Goal: Communication & Community: Participate in discussion

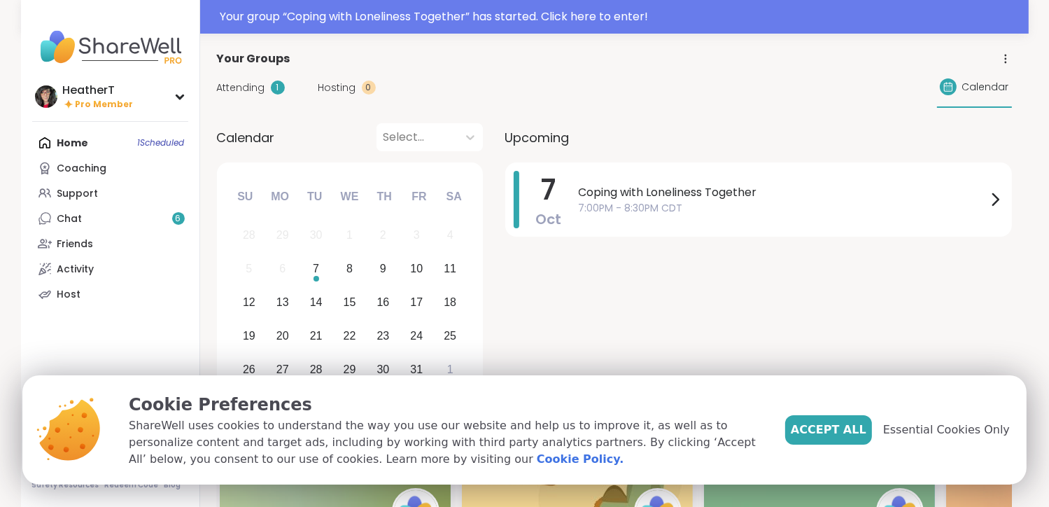
click at [862, 432] on span "Accept All" at bounding box center [829, 429] width 76 height 17
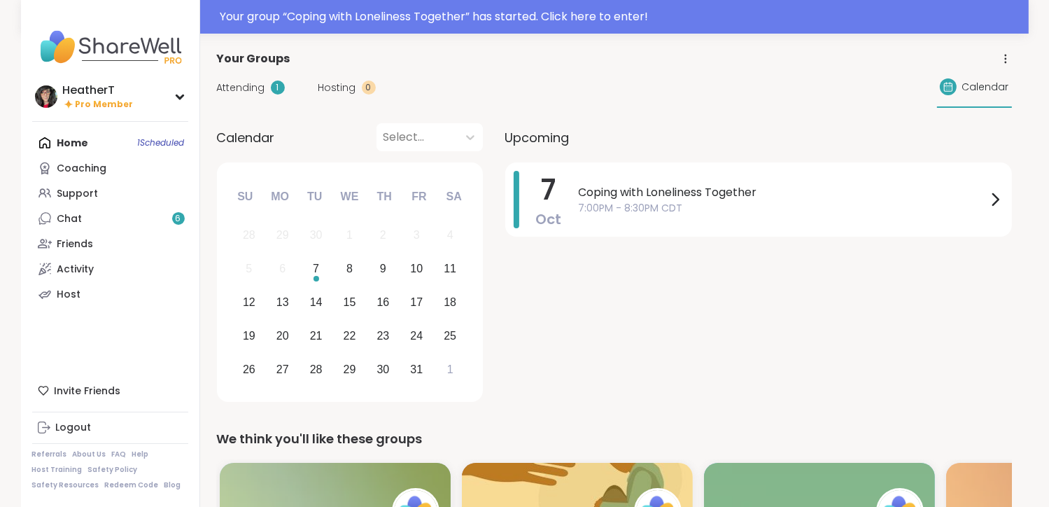
click at [251, 94] on span "Attending" at bounding box center [241, 87] width 48 height 15
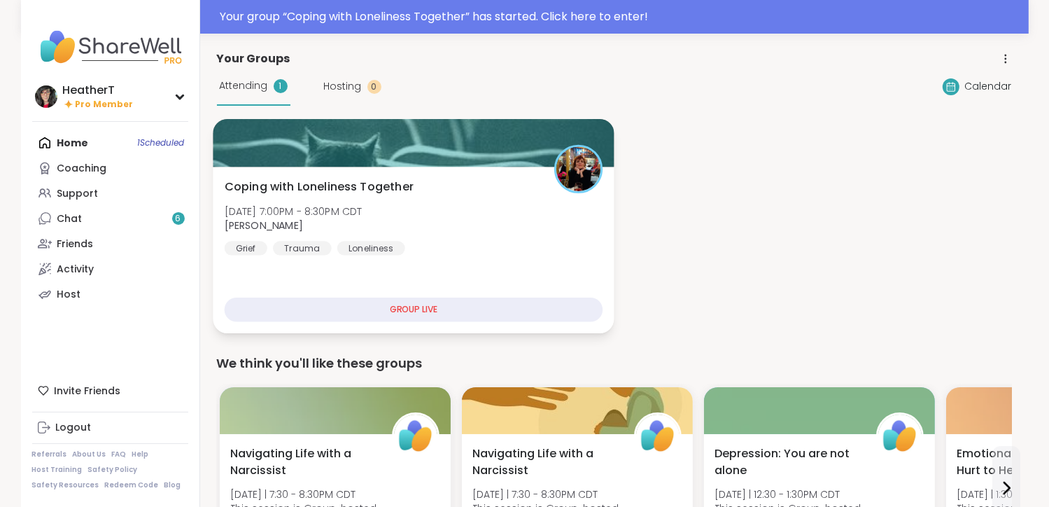
click at [476, 244] on div "Coping with Loneliness Together [DATE] 7:00PM - 8:30PM CDT [PERSON_NAME] Trauma…" at bounding box center [413, 216] width 379 height 77
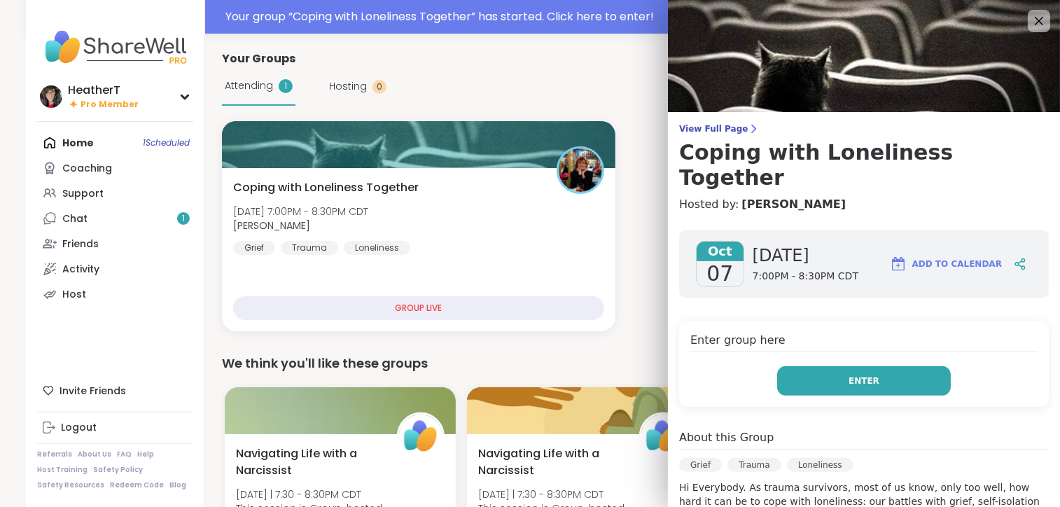
click at [848, 374] on span "Enter" at bounding box center [863, 380] width 31 height 13
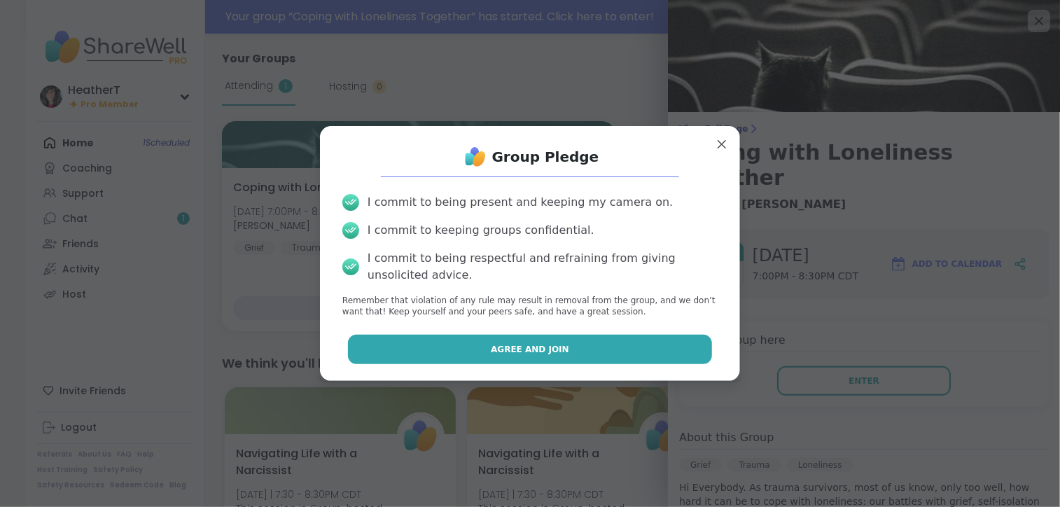
click at [627, 349] on button "Agree and Join" at bounding box center [530, 349] width 365 height 29
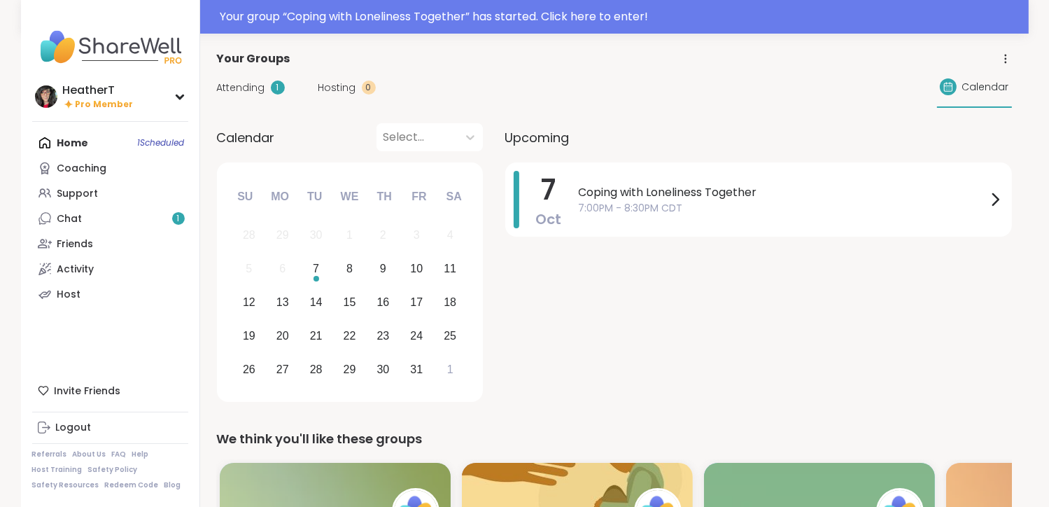
click at [233, 86] on span "Attending" at bounding box center [241, 87] width 48 height 15
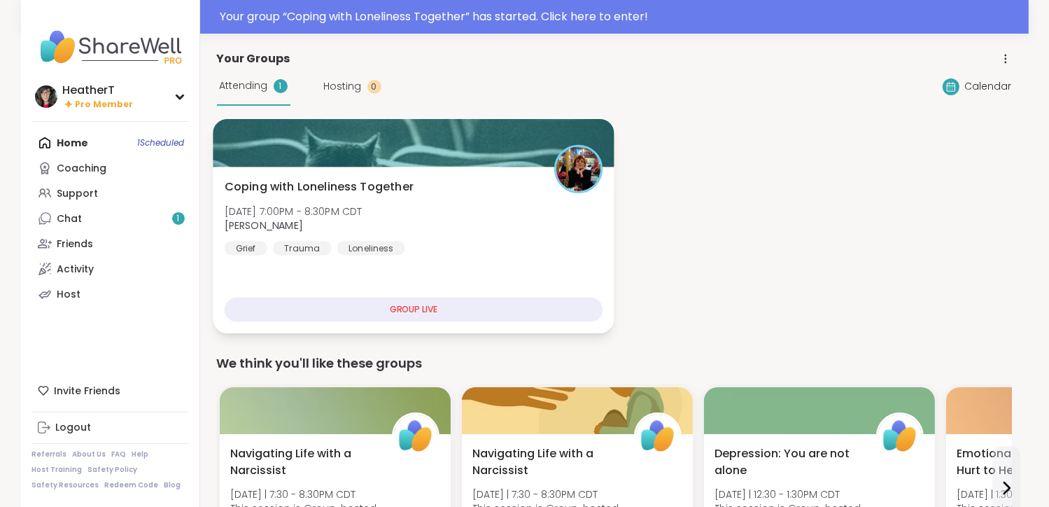
click at [410, 321] on div "Coping with Loneliness Together Tue, Oct 07 | 7:00PM - 8:30PM CDT Judy Grief Tr…" at bounding box center [413, 250] width 401 height 167
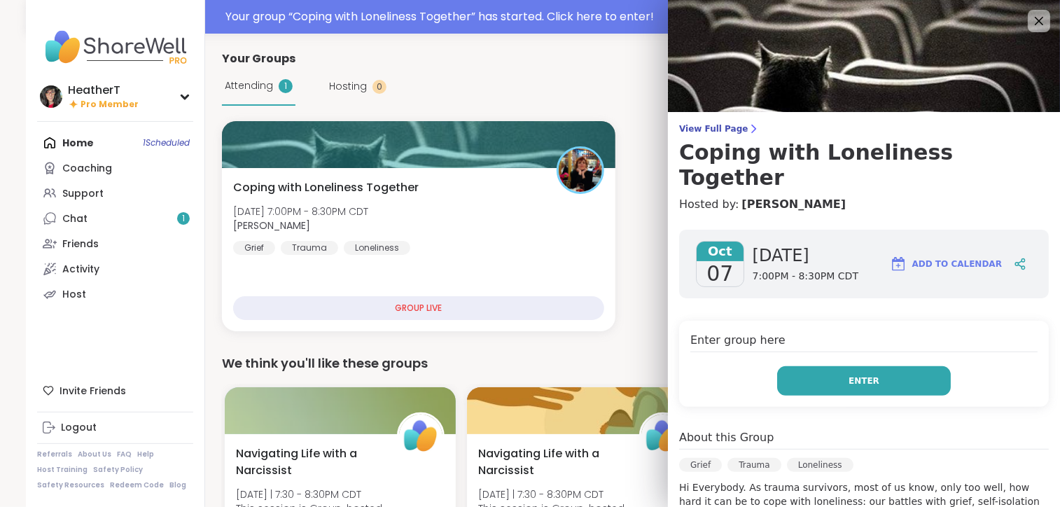
click at [848, 374] on span "Enter" at bounding box center [863, 380] width 31 height 13
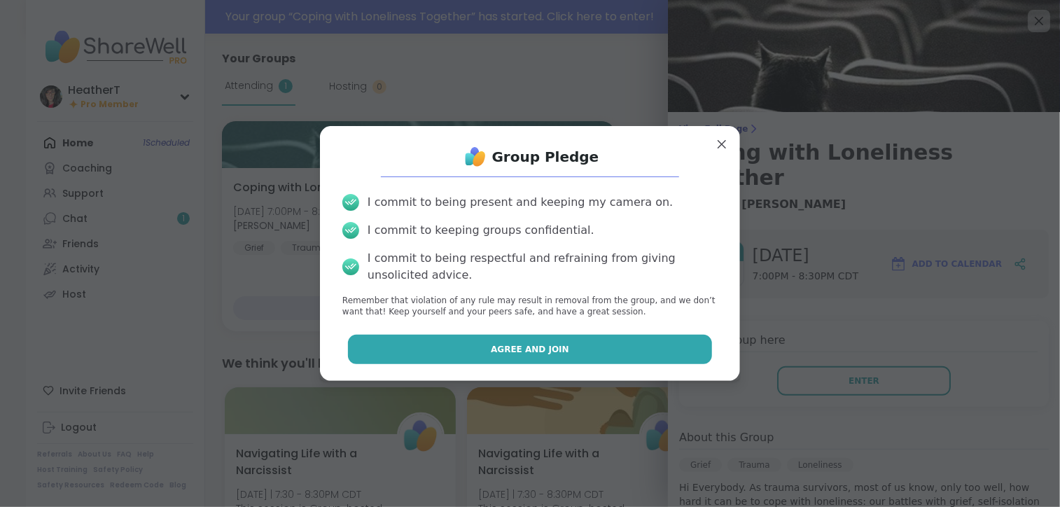
click at [621, 351] on button "Agree and Join" at bounding box center [530, 349] width 365 height 29
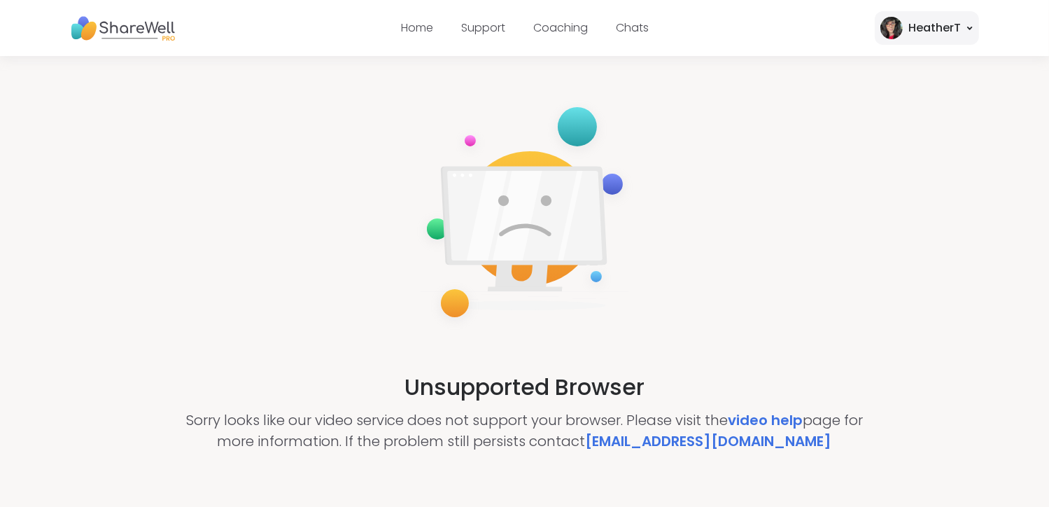
click at [314, 336] on div "Unsupported Browser Sorry looks like our video service does not support your br…" at bounding box center [524, 274] width 1049 height 437
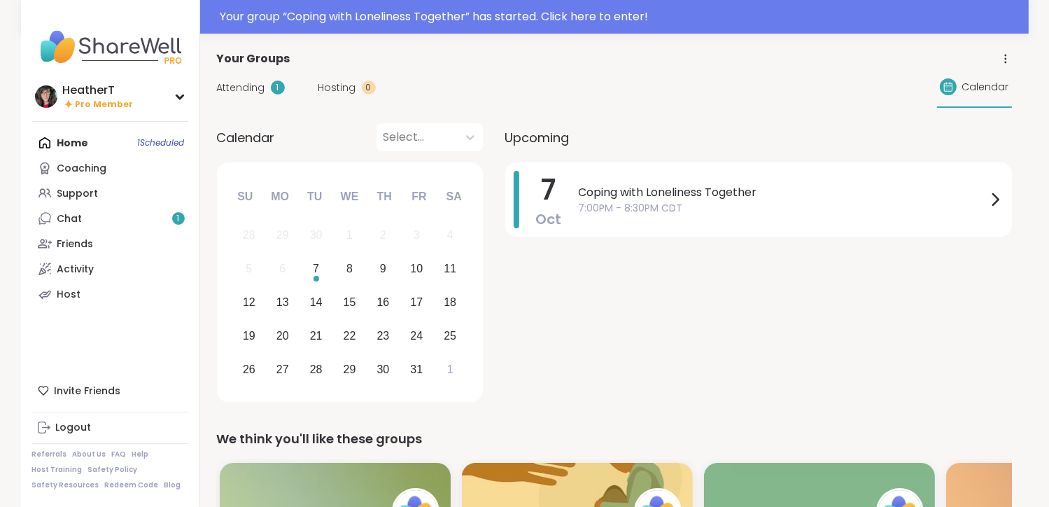
click at [45, 143] on div "Home 1 Scheduled Coaching Support Chat 1 Friends Activity Host" at bounding box center [110, 218] width 156 height 176
click at [115, 40] on img at bounding box center [110, 46] width 156 height 49
click at [234, 89] on span "Attending" at bounding box center [241, 87] width 48 height 15
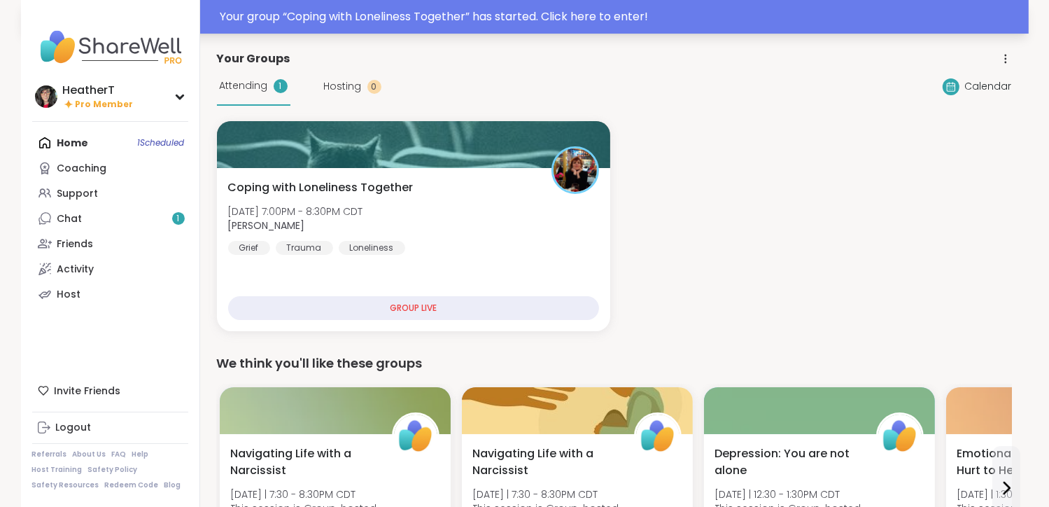
click at [529, 17] on div "Your group “ Coping with Loneliness Together ” has started. Click here to enter!" at bounding box center [620, 16] width 800 height 17
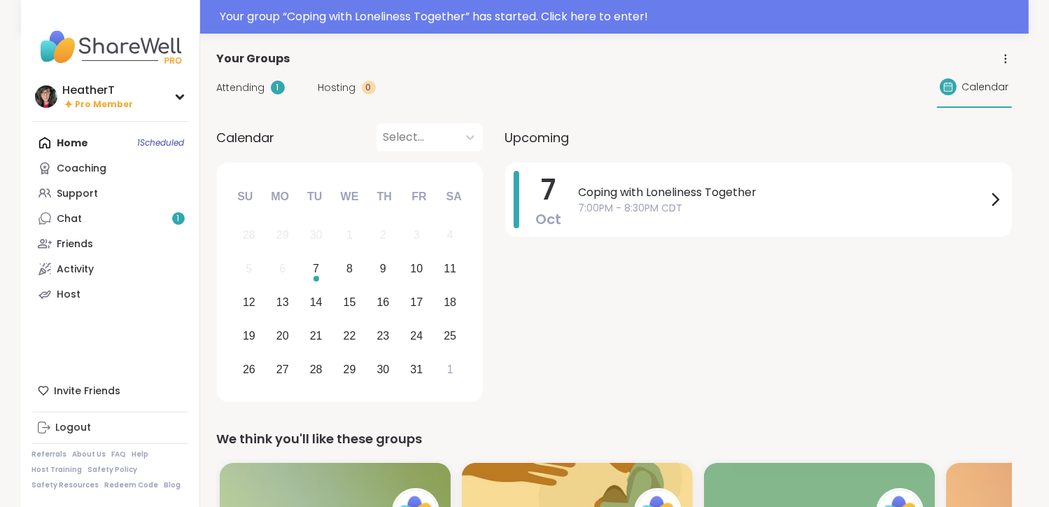
click at [128, 48] on img at bounding box center [110, 46] width 156 height 49
click at [88, 52] on img at bounding box center [110, 46] width 156 height 49
click at [965, 92] on span "Calendar" at bounding box center [985, 87] width 47 height 15
click at [78, 227] on link "Chat 1" at bounding box center [110, 218] width 156 height 25
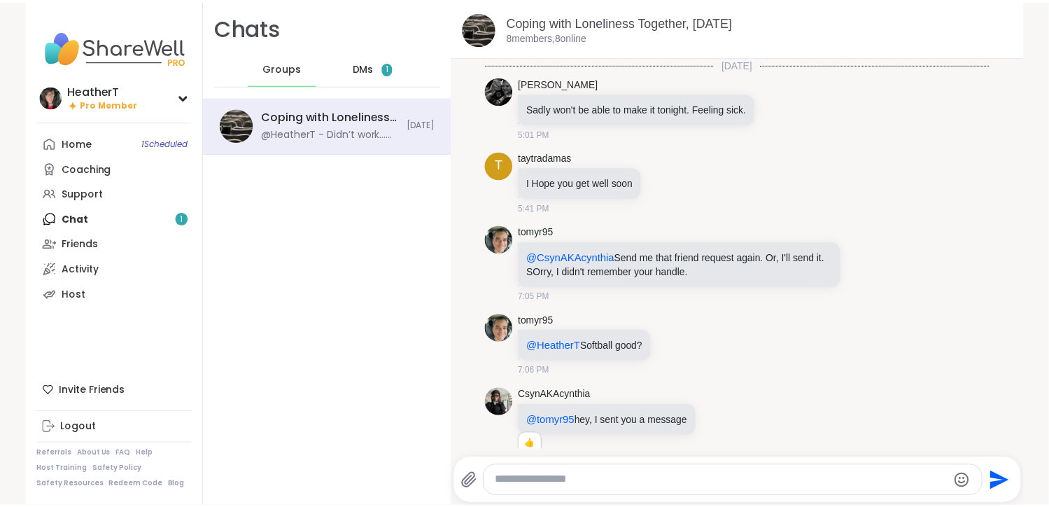
scroll to position [174, 0]
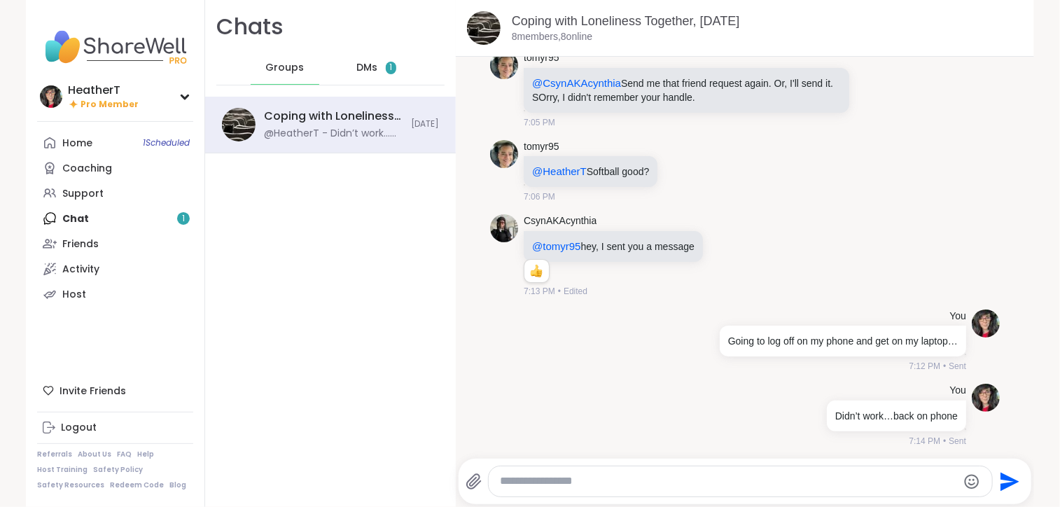
click at [680, 477] on textarea "Type your message" at bounding box center [728, 481] width 457 height 15
click at [288, 66] on span "Groups" at bounding box center [284, 68] width 38 height 14
click at [288, 118] on div "Coping with Loneliness Together, [DATE]" at bounding box center [333, 115] width 139 height 15
click at [655, 22] on link "Coping with Loneliness Together, [DATE]" at bounding box center [626, 21] width 228 height 14
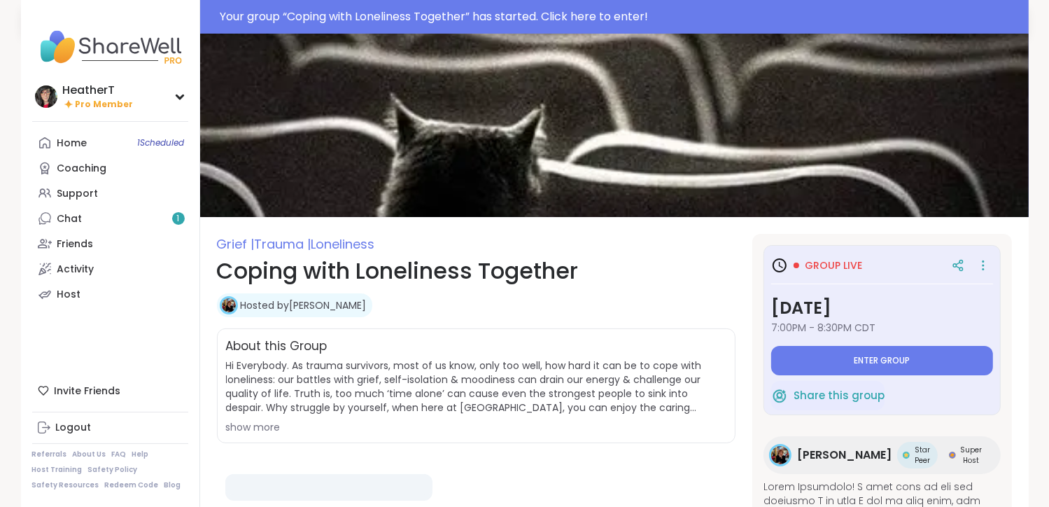
click at [655, 22] on div "Your group “ Coping with Loneliness Together ” has started. Click here to enter!" at bounding box center [620, 16] width 800 height 17
type textarea "*"
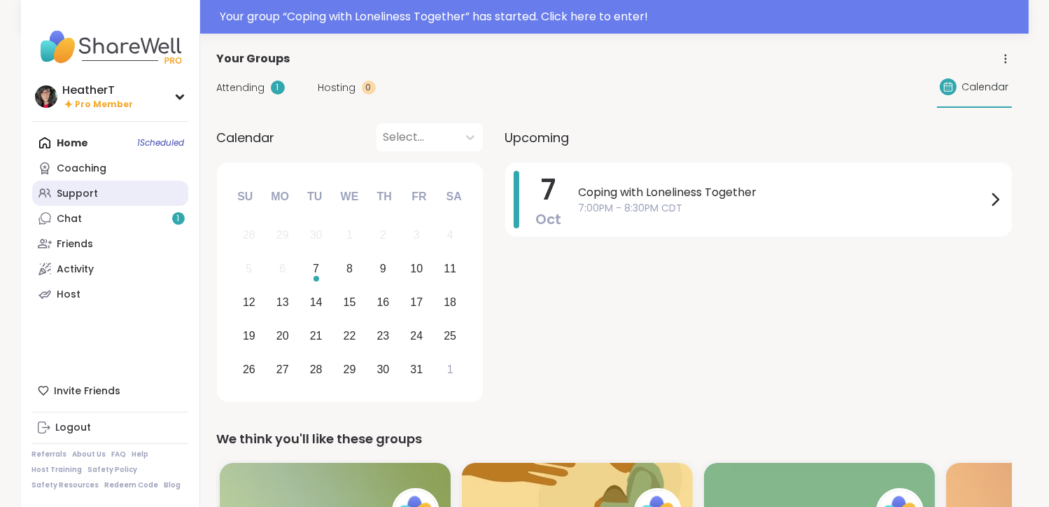
click at [67, 199] on div "Support" at bounding box center [77, 194] width 41 height 14
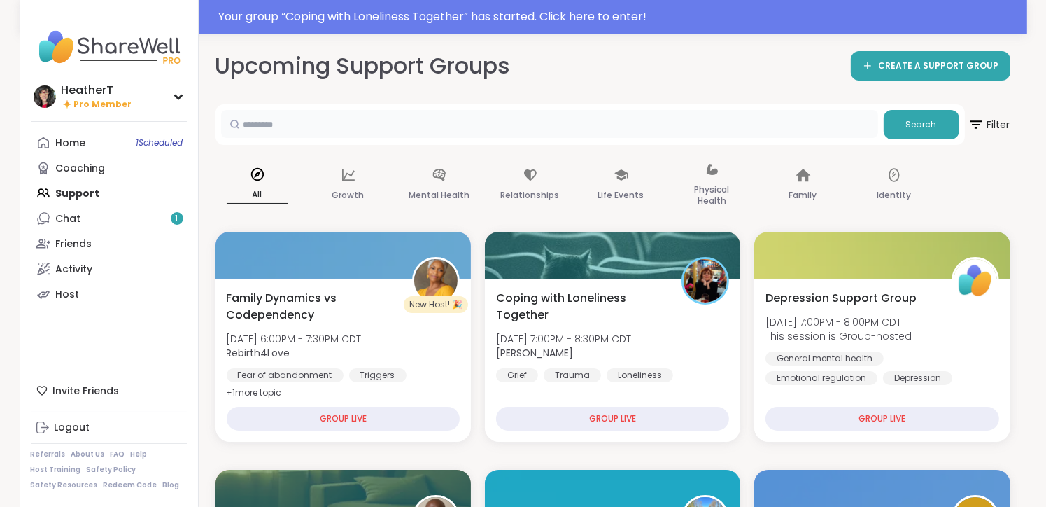
click at [619, 130] on input "text" at bounding box center [549, 124] width 657 height 28
type input "******"
click at [926, 134] on button "Search" at bounding box center [922, 124] width 76 height 29
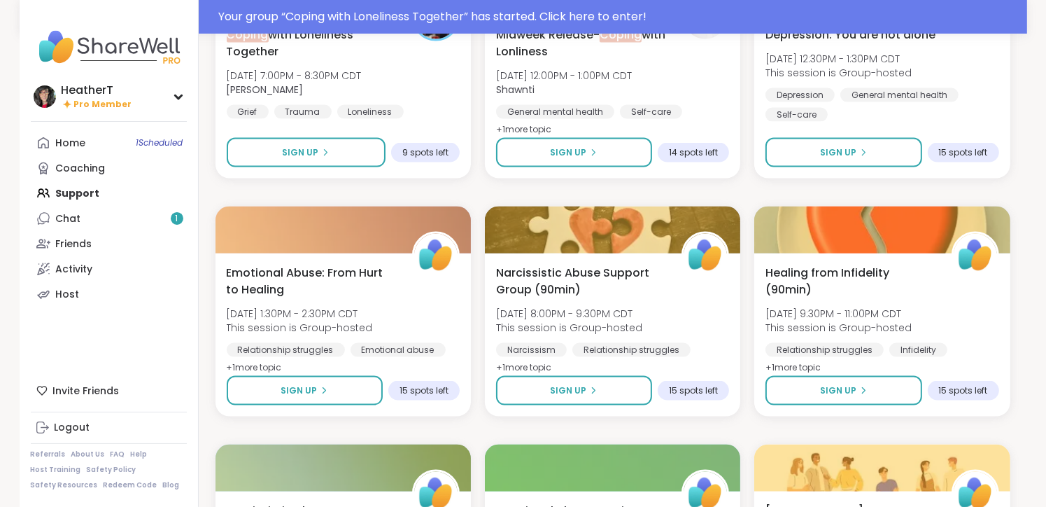
scroll to position [1941, 0]
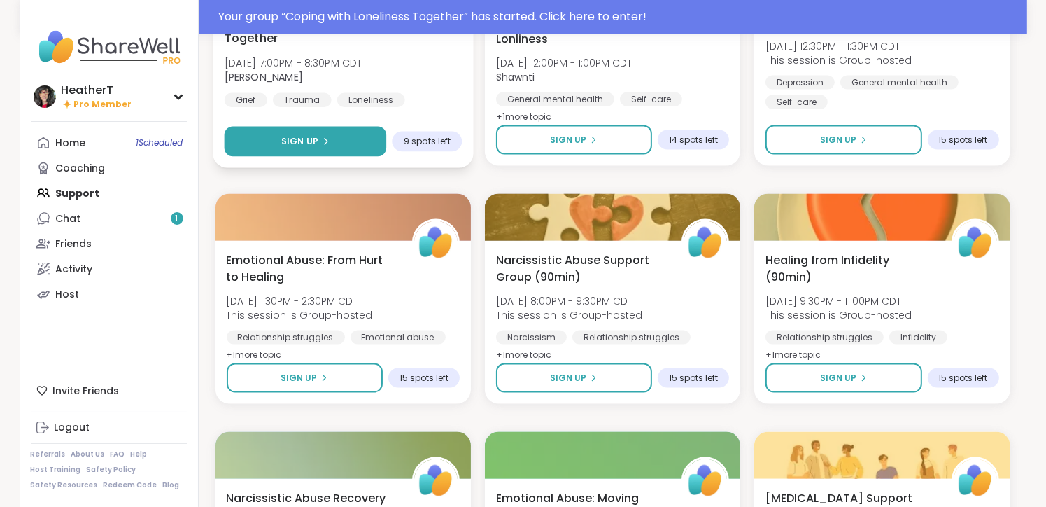
click at [335, 133] on button "Sign Up" at bounding box center [305, 142] width 162 height 30
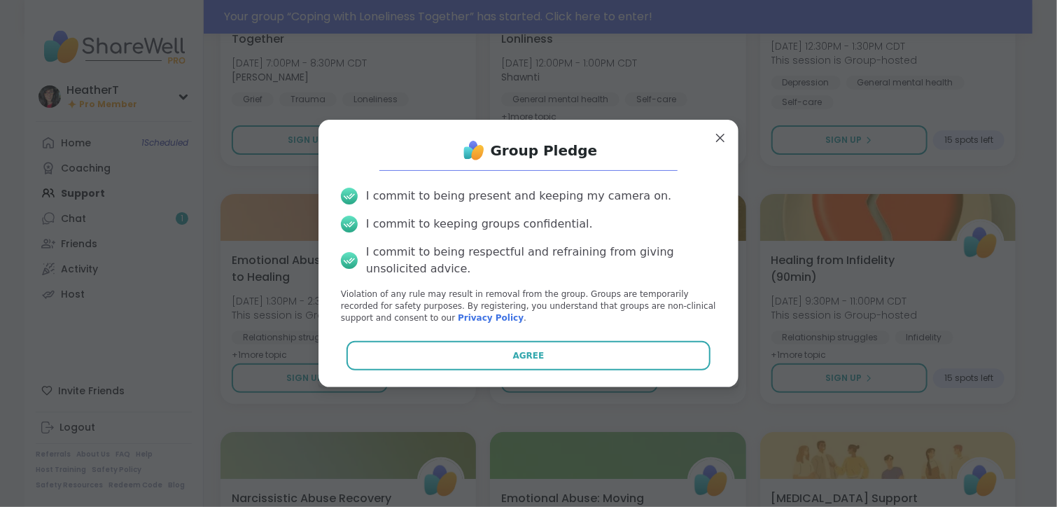
click at [540, 364] on button "Agree" at bounding box center [528, 355] width 365 height 29
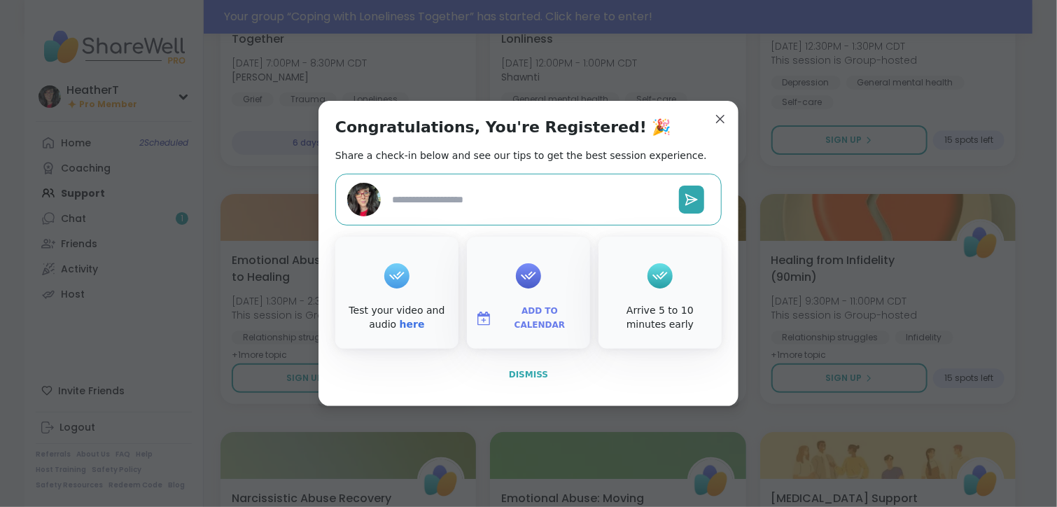
click at [515, 380] on span "Dismiss" at bounding box center [528, 374] width 39 height 13
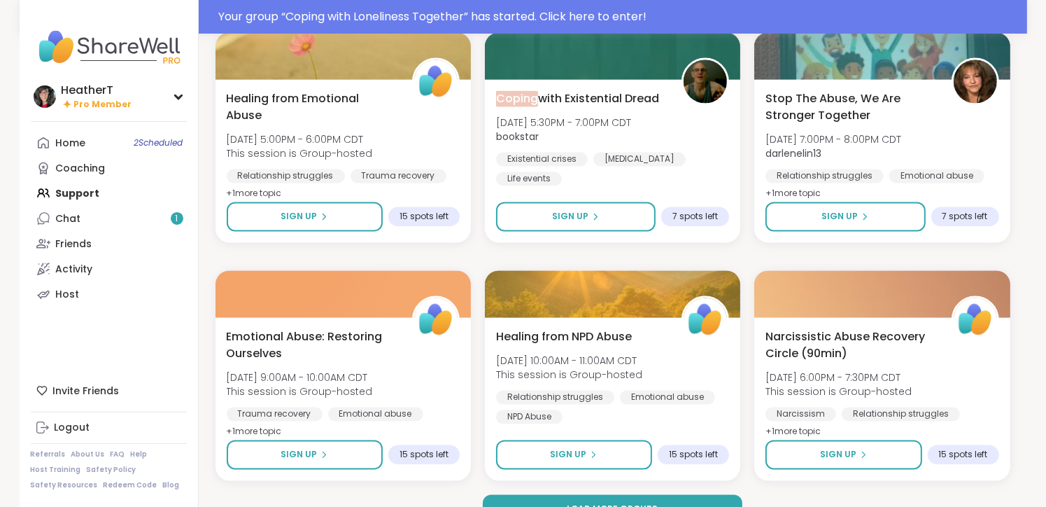
scroll to position [2609, 0]
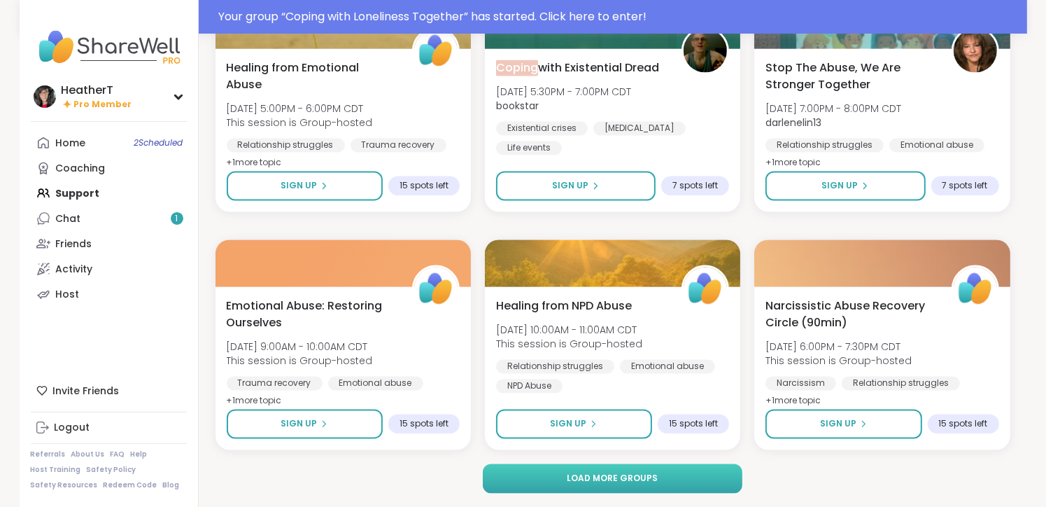
click at [685, 482] on button "Load more groups" at bounding box center [613, 478] width 260 height 29
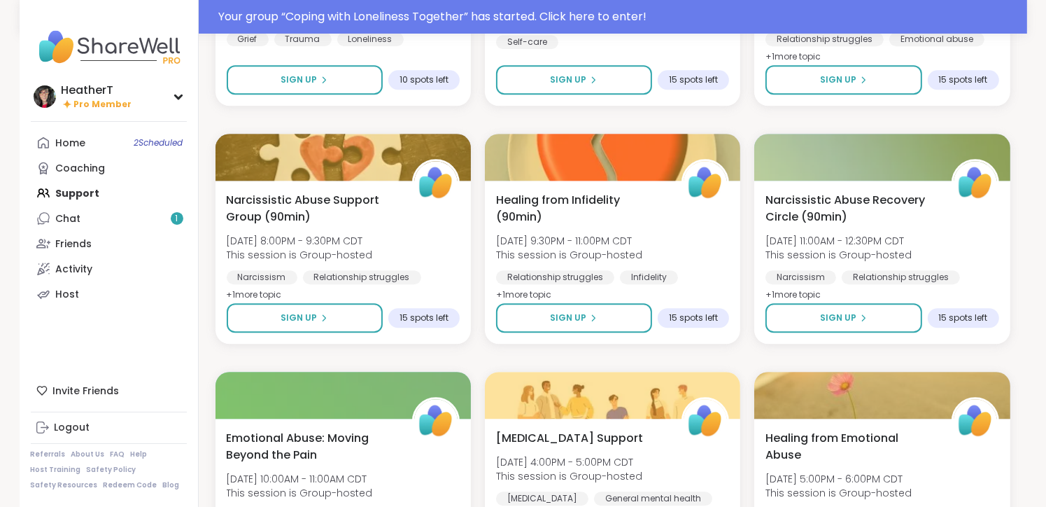
scroll to position [3669, 0]
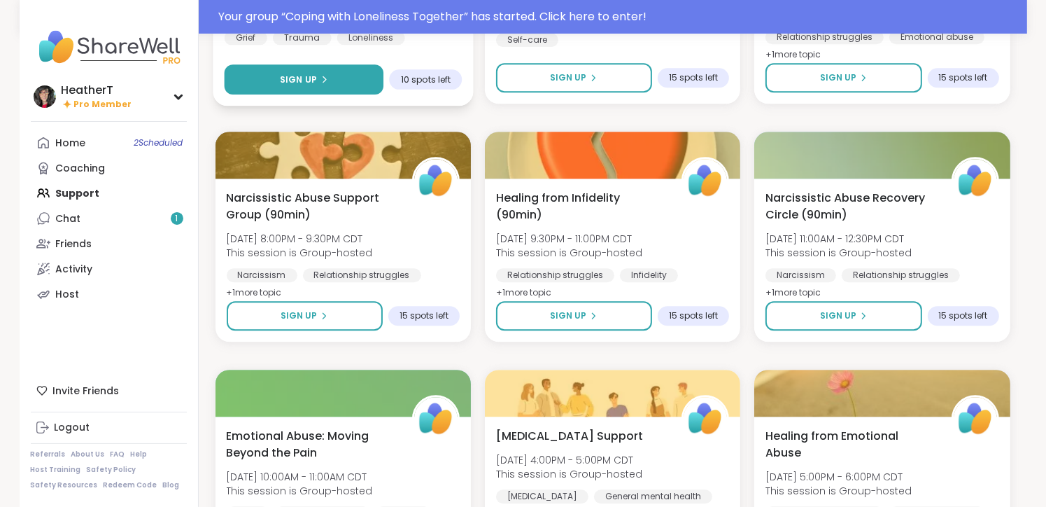
click at [355, 80] on button "Sign Up" at bounding box center [304, 79] width 160 height 30
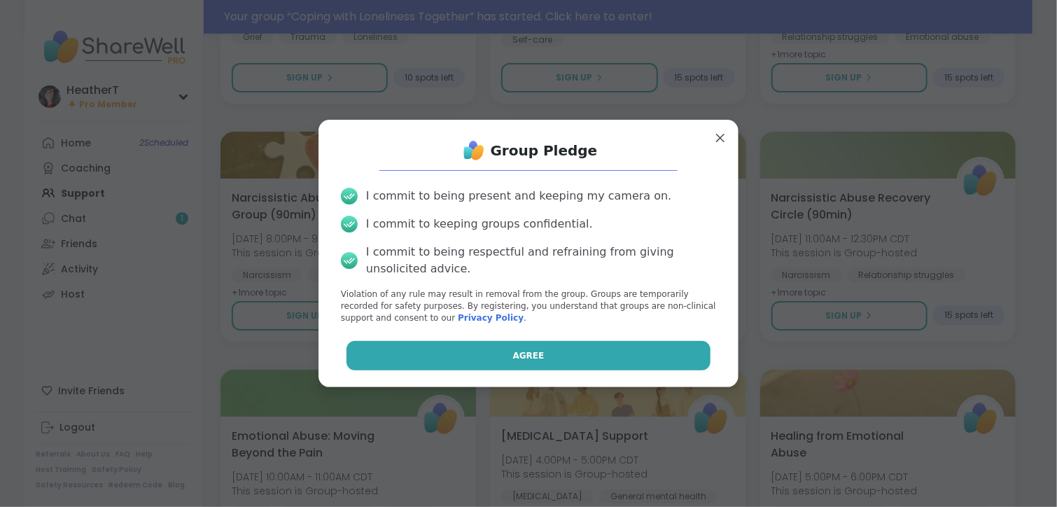
click at [574, 361] on button "Agree" at bounding box center [528, 355] width 365 height 29
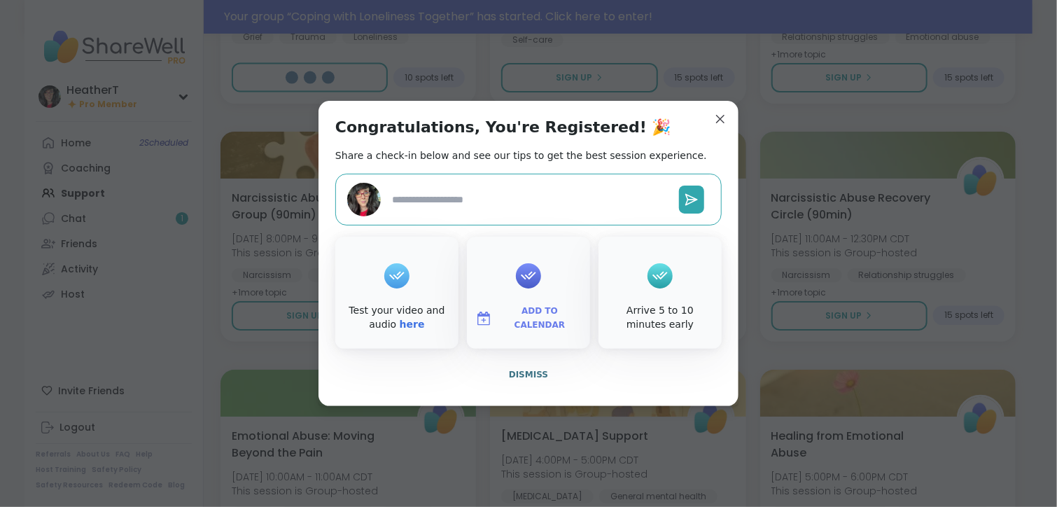
type textarea "*"
click at [529, 383] on button "Dismiss" at bounding box center [528, 374] width 386 height 29
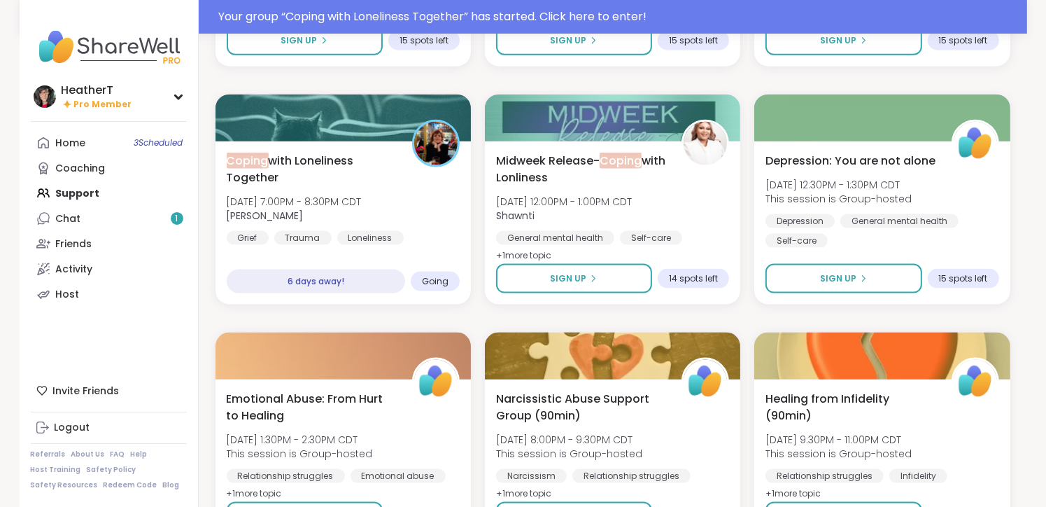
scroll to position [1795, 0]
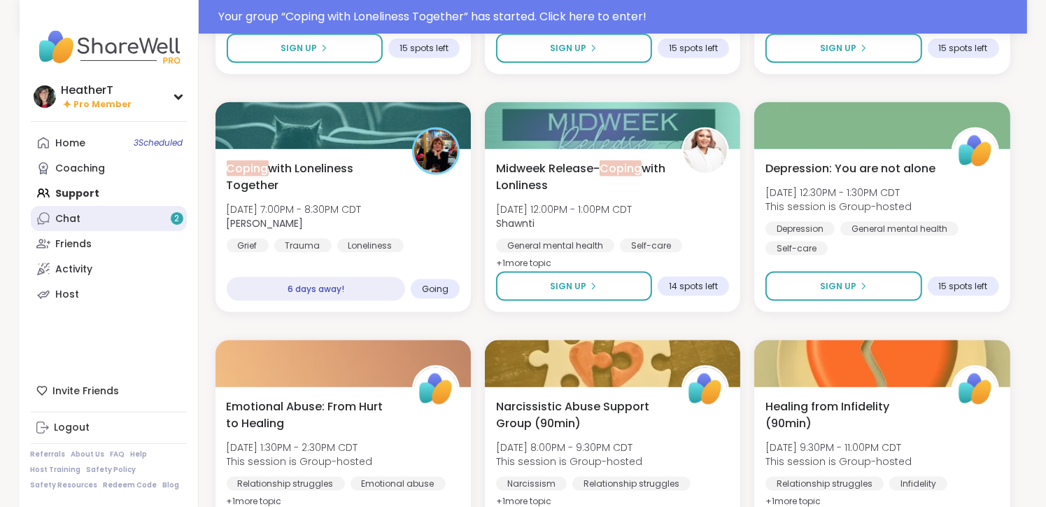
click at [87, 218] on link "Chat 2" at bounding box center [109, 218] width 156 height 25
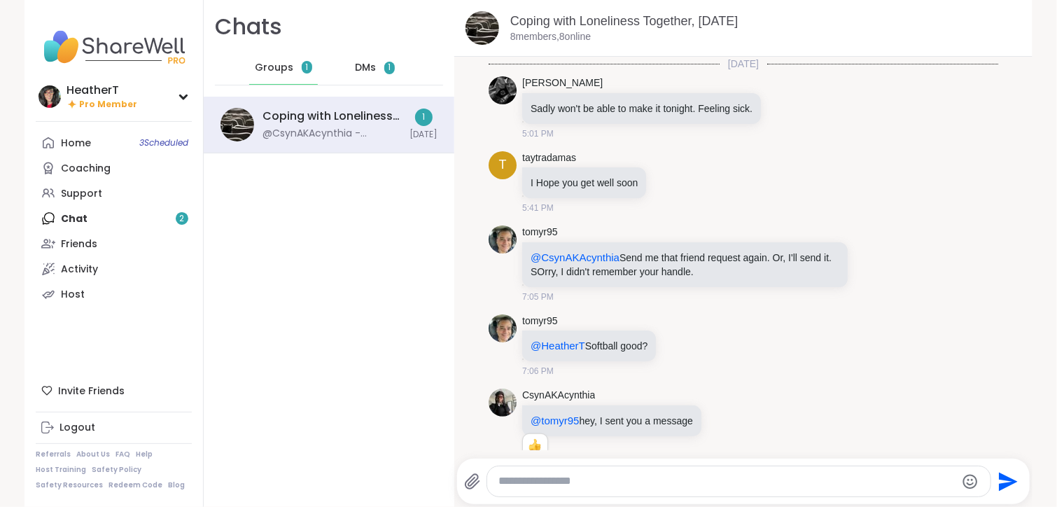
scroll to position [296, 0]
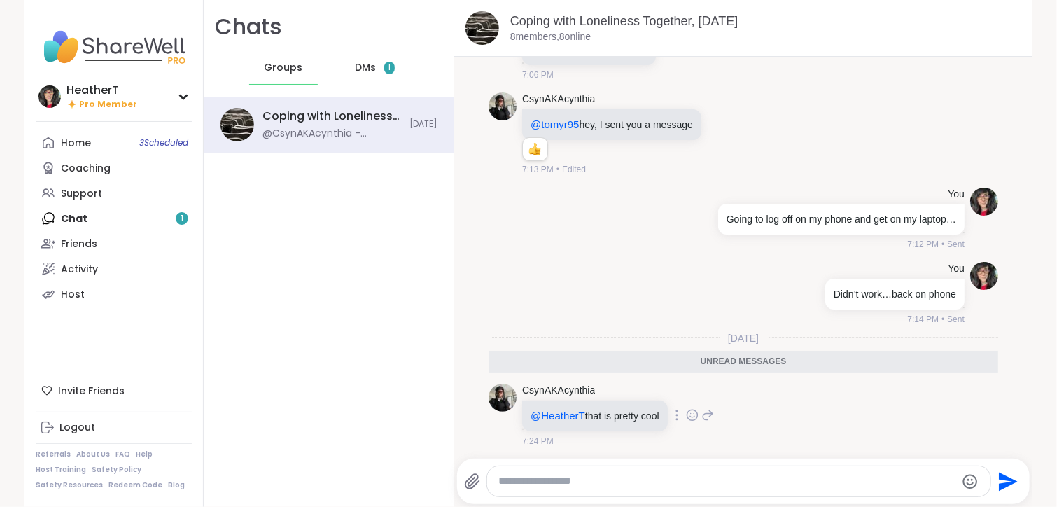
click at [688, 413] on icon at bounding box center [692, 415] width 13 height 14
click at [579, 400] on button "Select Reaction: Heart" at bounding box center [581, 393] width 28 height 28
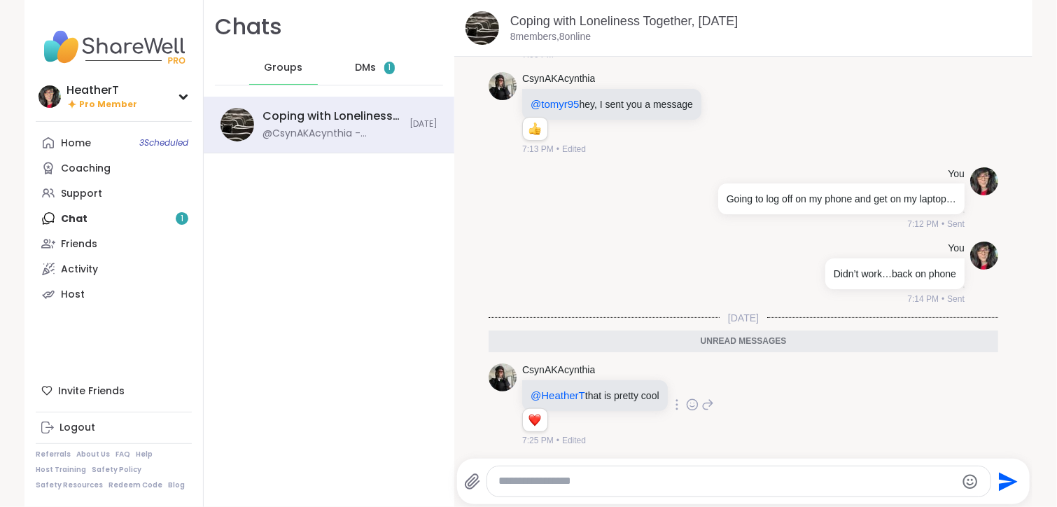
click at [645, 475] on textarea "Type your message" at bounding box center [726, 481] width 457 height 15
click at [65, 148] on div "Home 3 Scheduled" at bounding box center [76, 143] width 30 height 14
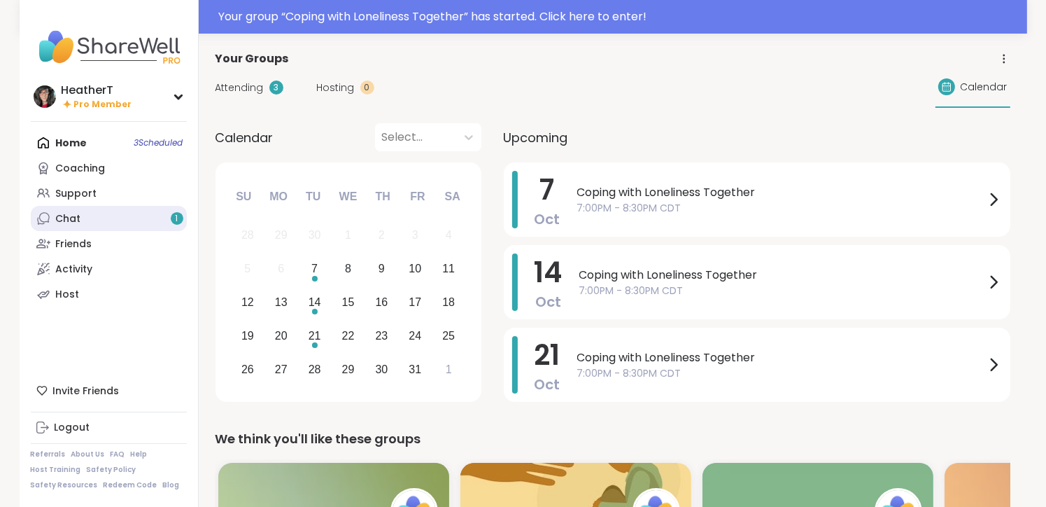
click at [101, 225] on link "Chat 1" at bounding box center [109, 218] width 156 height 25
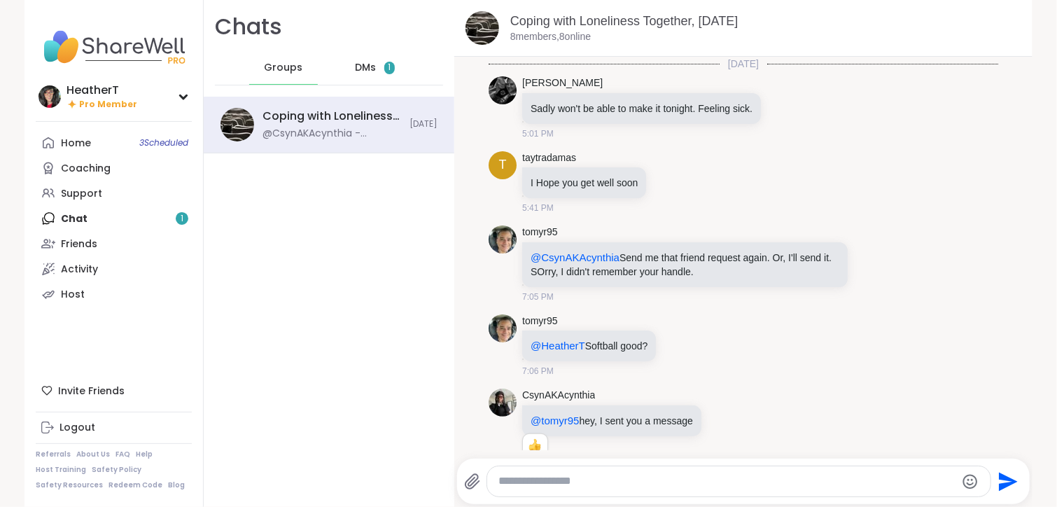
scroll to position [269, 0]
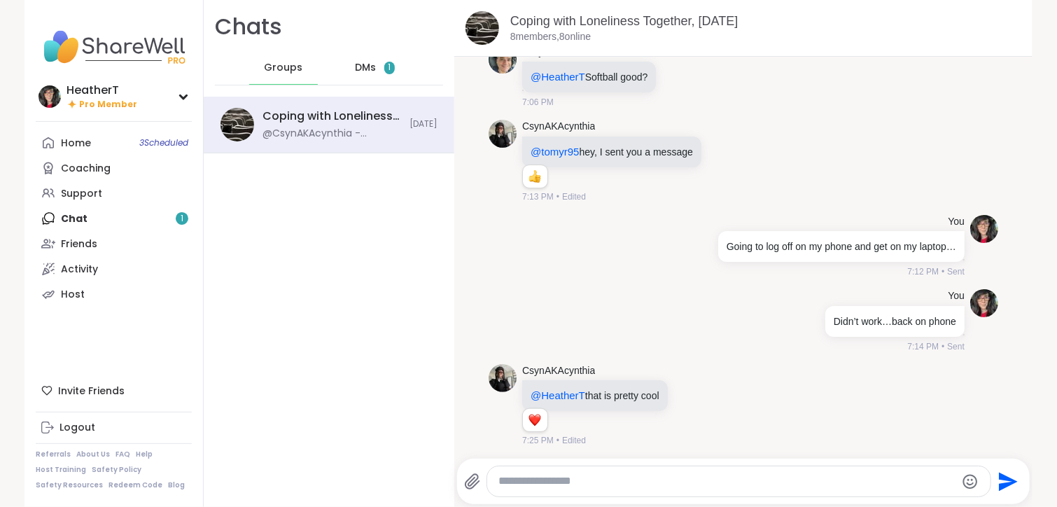
click at [581, 477] on textarea "Type your message" at bounding box center [726, 481] width 457 height 15
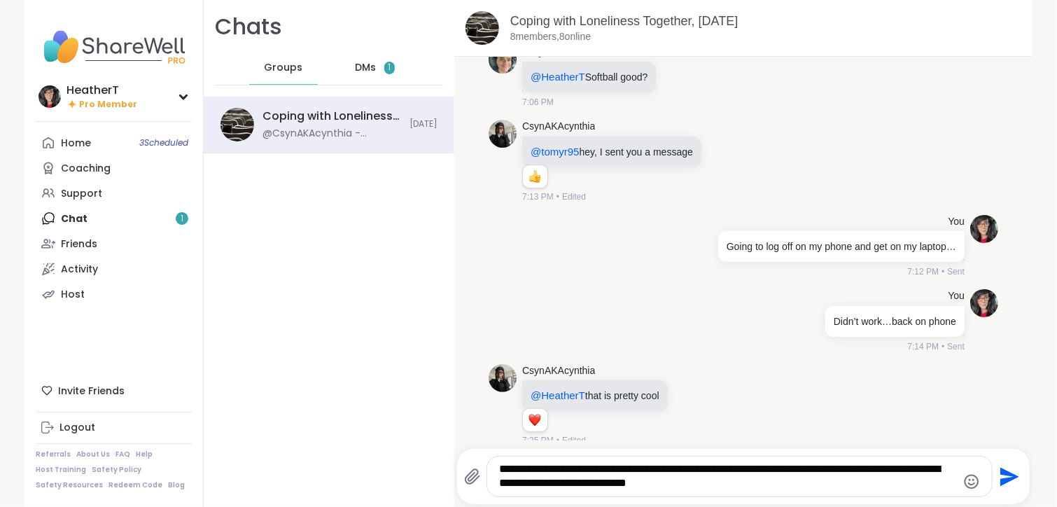
click at [499, 469] on textarea "**********" at bounding box center [727, 476] width 457 height 29
type textarea "**********"
drag, startPoint x: 543, startPoint y: 366, endPoint x: 999, endPoint y: 477, distance: 468.8
click at [999, 477] on icon "Send" at bounding box center [1008, 476] width 22 height 22
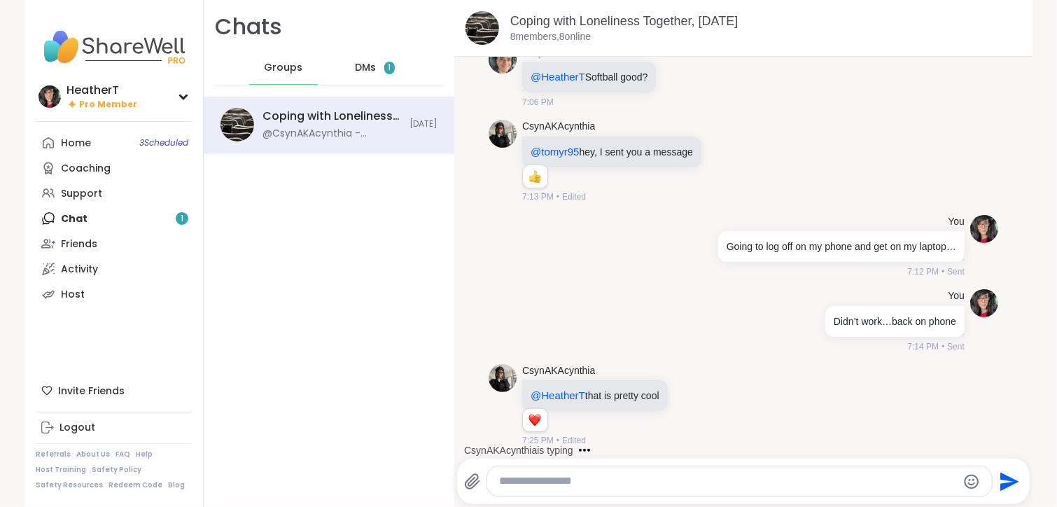
scroll to position [371, 0]
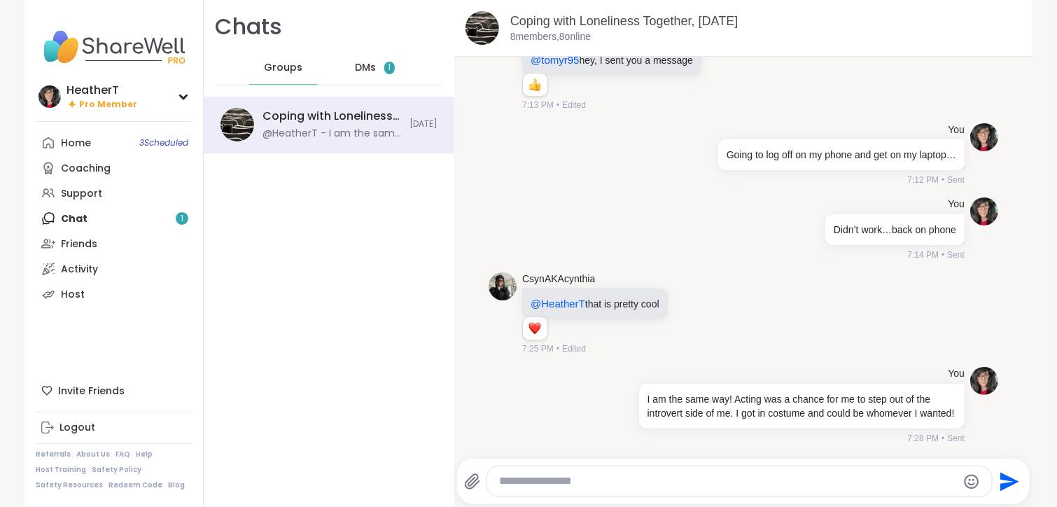
click at [356, 68] on span "DMs" at bounding box center [365, 68] width 21 height 14
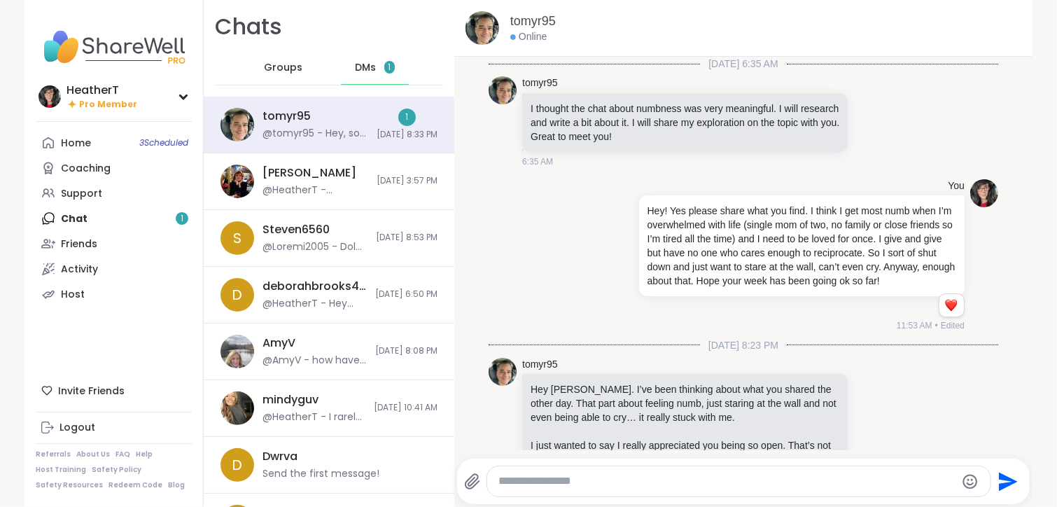
scroll to position [2090, 0]
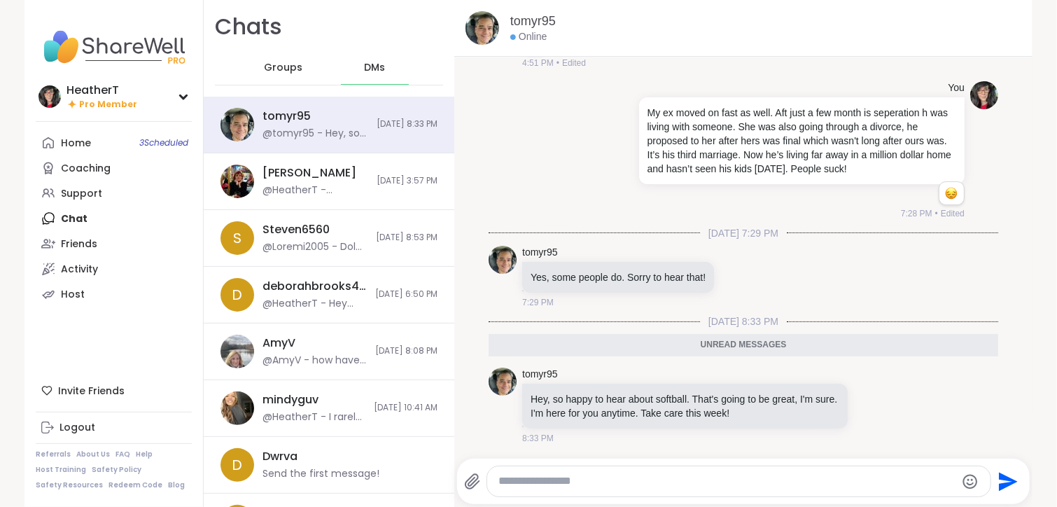
click at [608, 485] on textarea "Type your message" at bounding box center [726, 481] width 457 height 15
click at [270, 64] on span "Groups" at bounding box center [274, 68] width 38 height 14
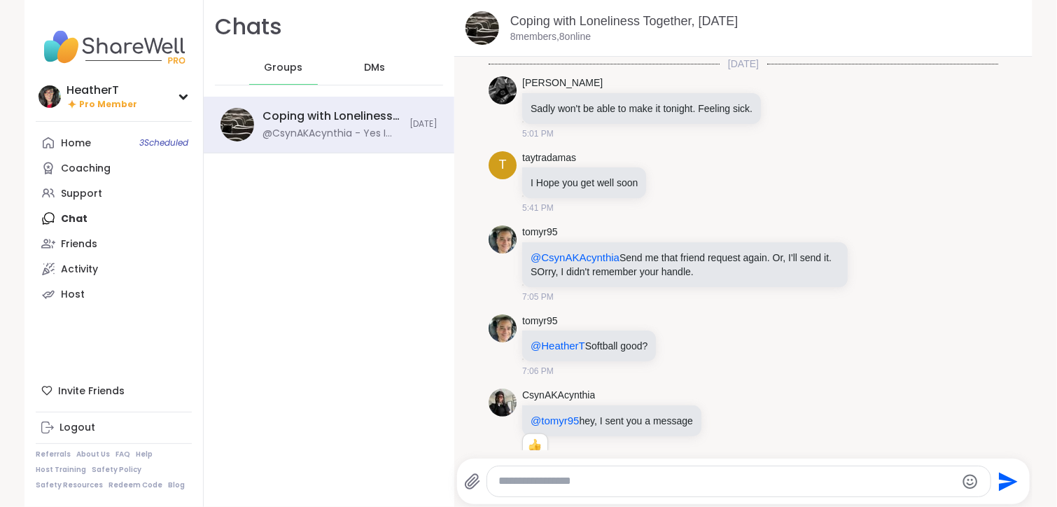
scroll to position [512, 0]
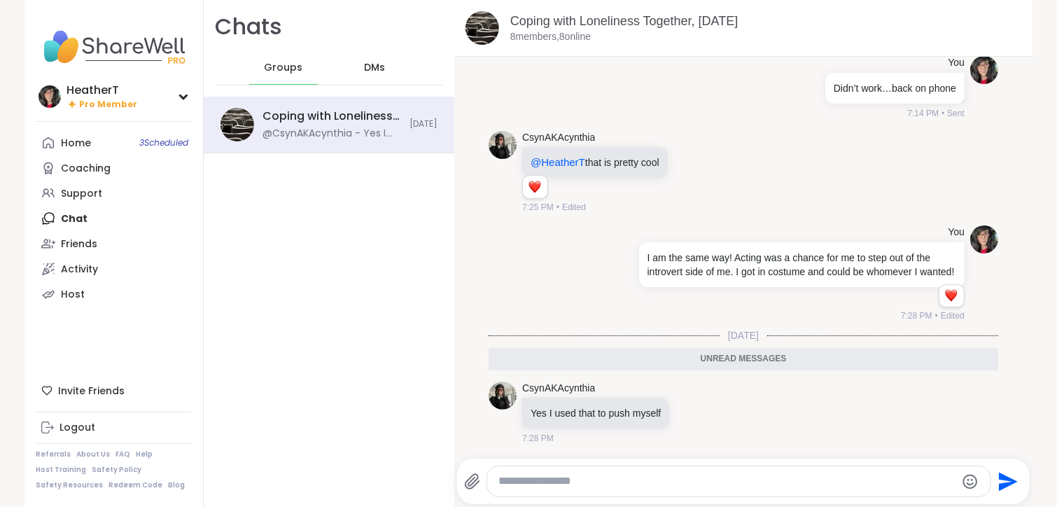
click at [607, 475] on textarea "Type your message" at bounding box center [726, 481] width 457 height 15
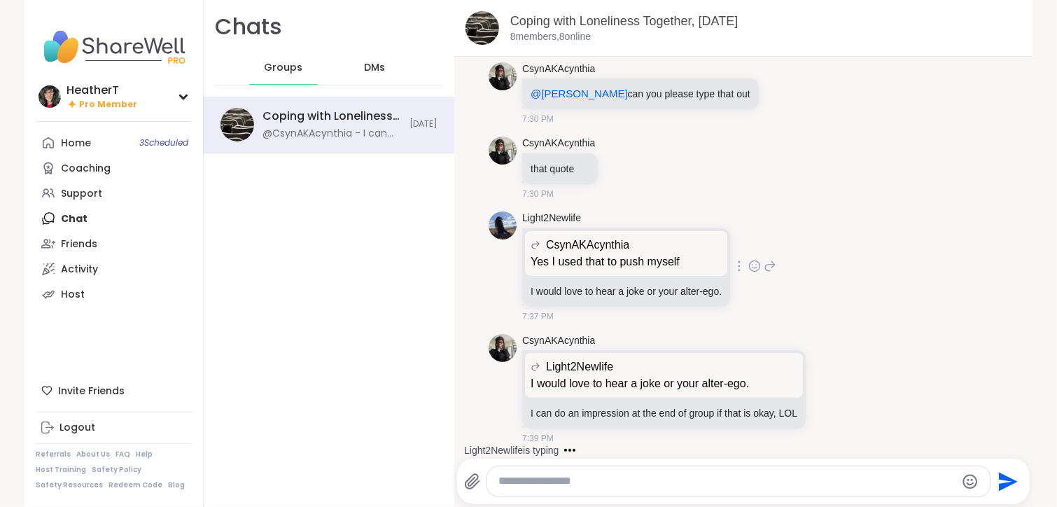
scroll to position [1011, 0]
